Goal: Find specific page/section: Find specific page/section

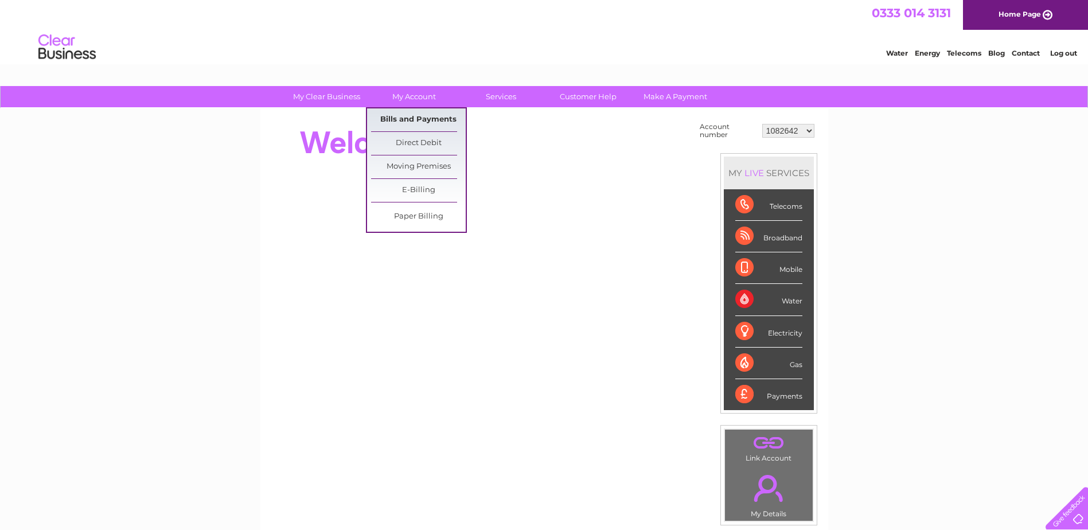
click at [404, 124] on link "Bills and Payments" at bounding box center [418, 119] width 95 height 23
click at [406, 122] on link "Bills and Payments" at bounding box center [418, 119] width 95 height 23
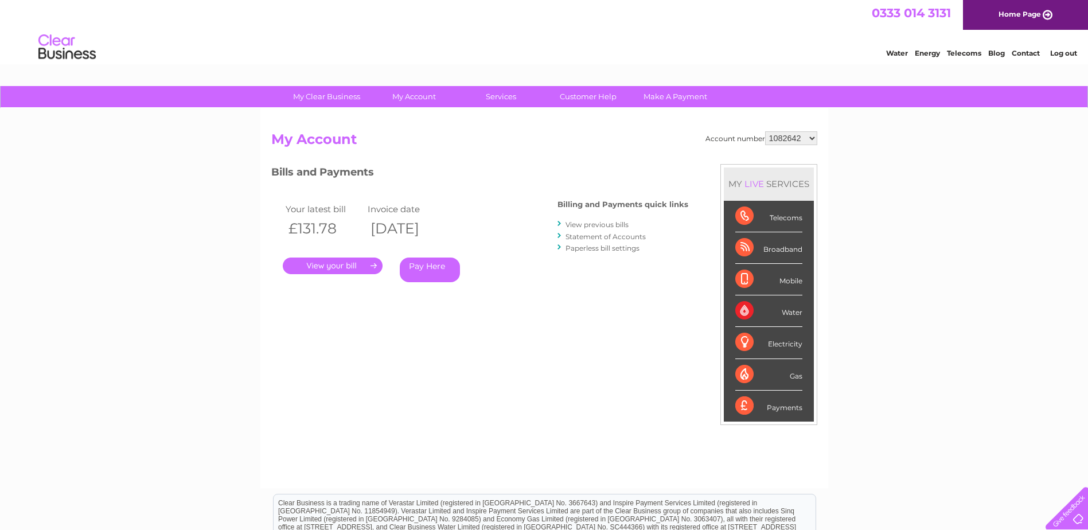
click at [812, 138] on select "1082642 30324115" at bounding box center [791, 138] width 52 height 14
select select "30324115"
click at [766, 131] on select "1082642 30324115" at bounding box center [791, 138] width 52 height 14
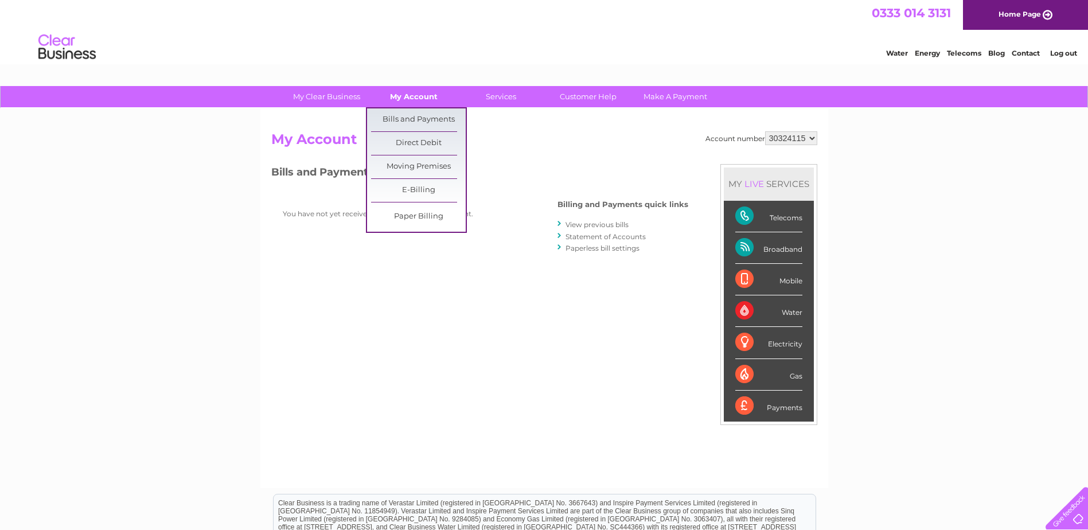
click at [404, 100] on link "My Account" at bounding box center [413, 96] width 95 height 21
click at [405, 123] on link "Bills and Payments" at bounding box center [418, 119] width 95 height 23
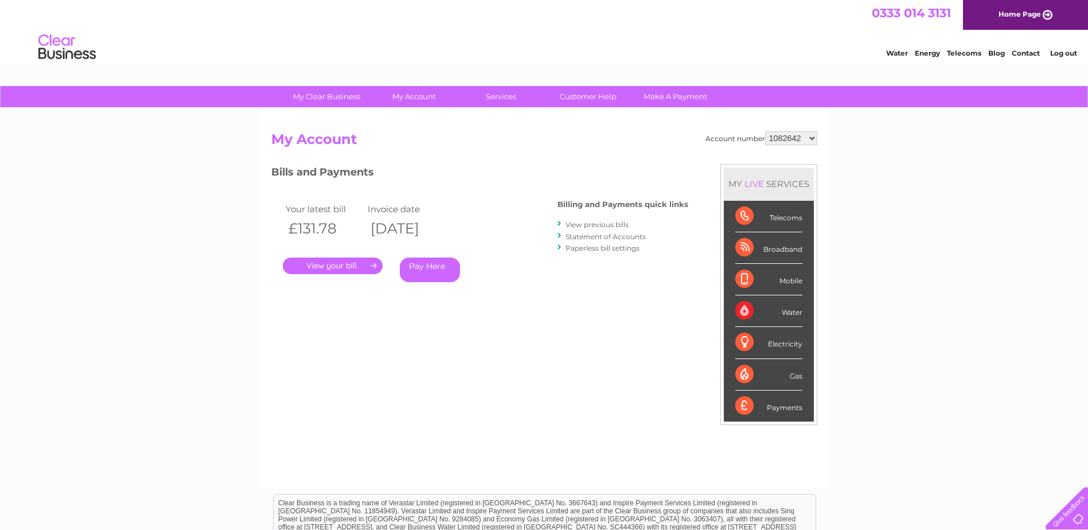
click at [811, 140] on select "1082642 30324115" at bounding box center [791, 138] width 52 height 14
select select "30324115"
click at [766, 131] on select "1082642 30324115" at bounding box center [791, 138] width 52 height 14
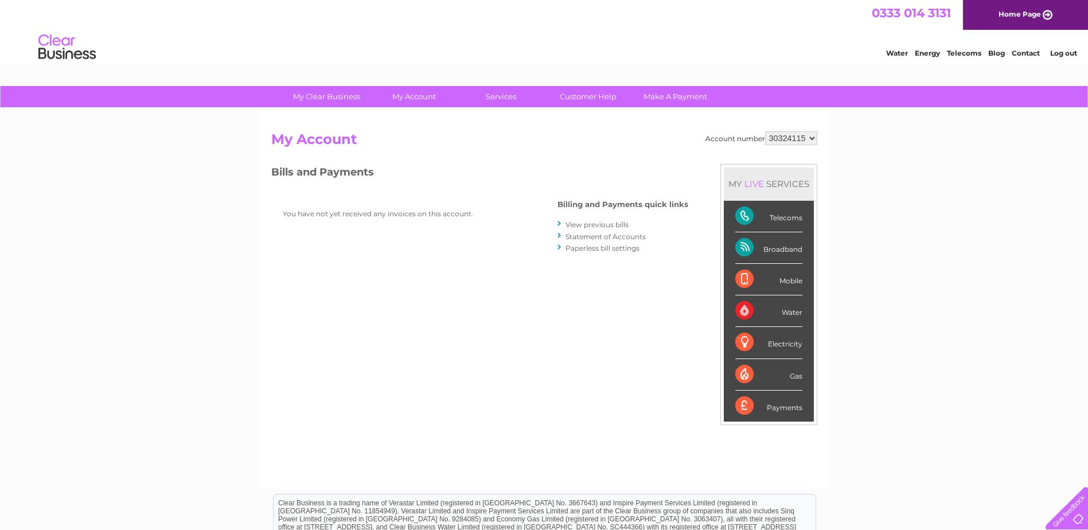
click at [772, 219] on div "Telecoms" at bounding box center [768, 217] width 67 height 32
